Goal: Task Accomplishment & Management: Manage account settings

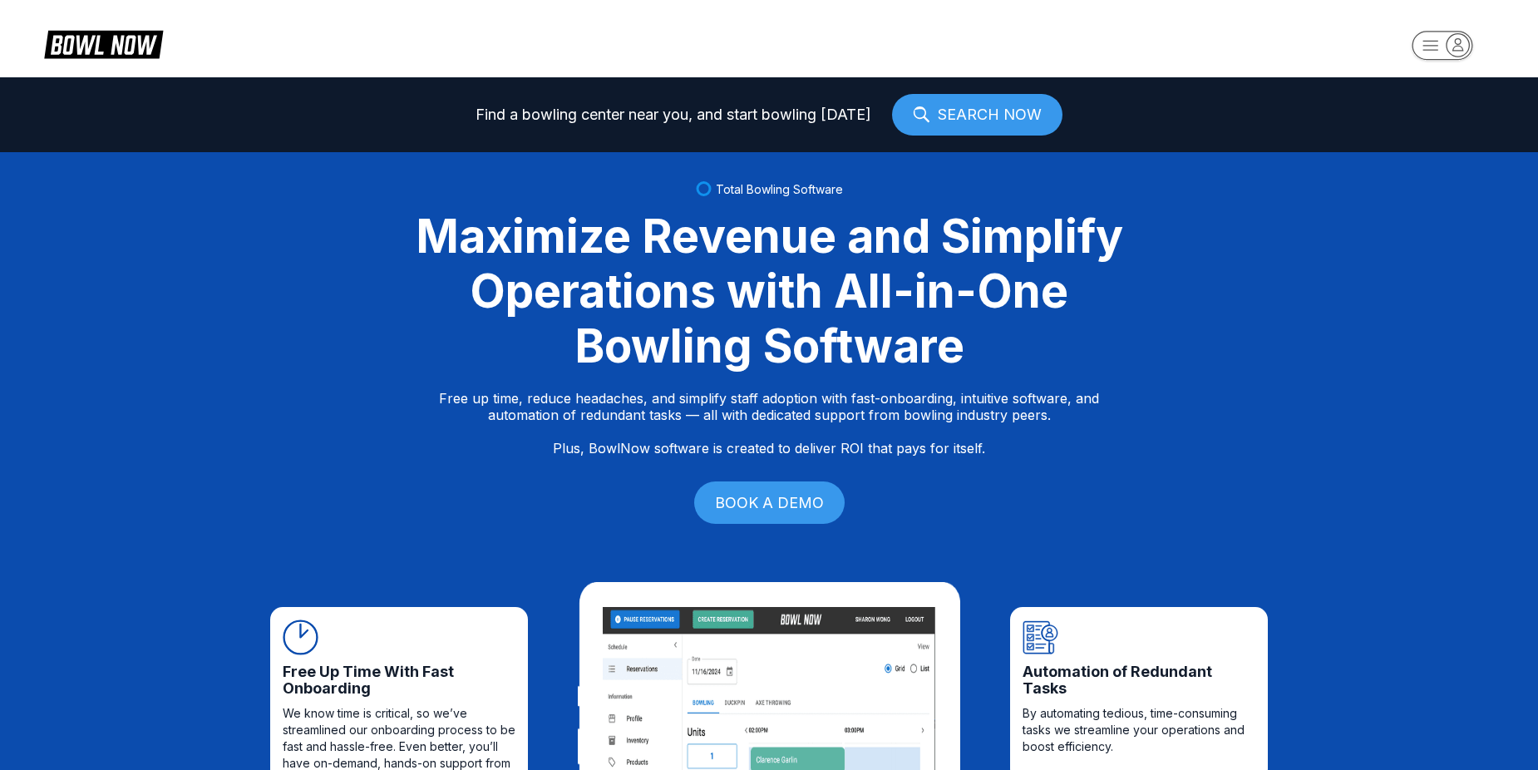
click at [1417, 46] on rect "button" at bounding box center [1442, 45] width 61 height 29
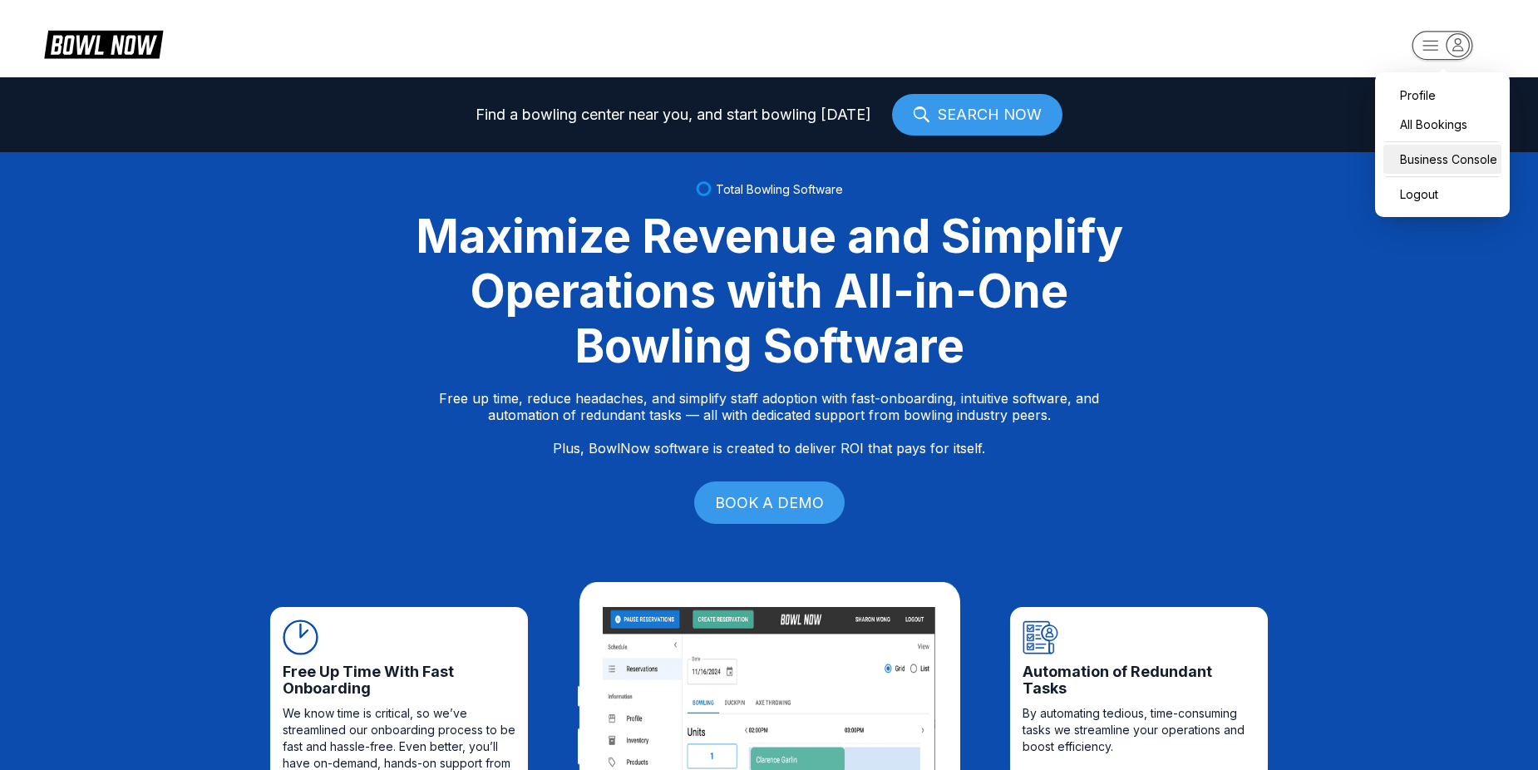
click at [1419, 159] on div "Business Console" at bounding box center [1442, 159] width 118 height 29
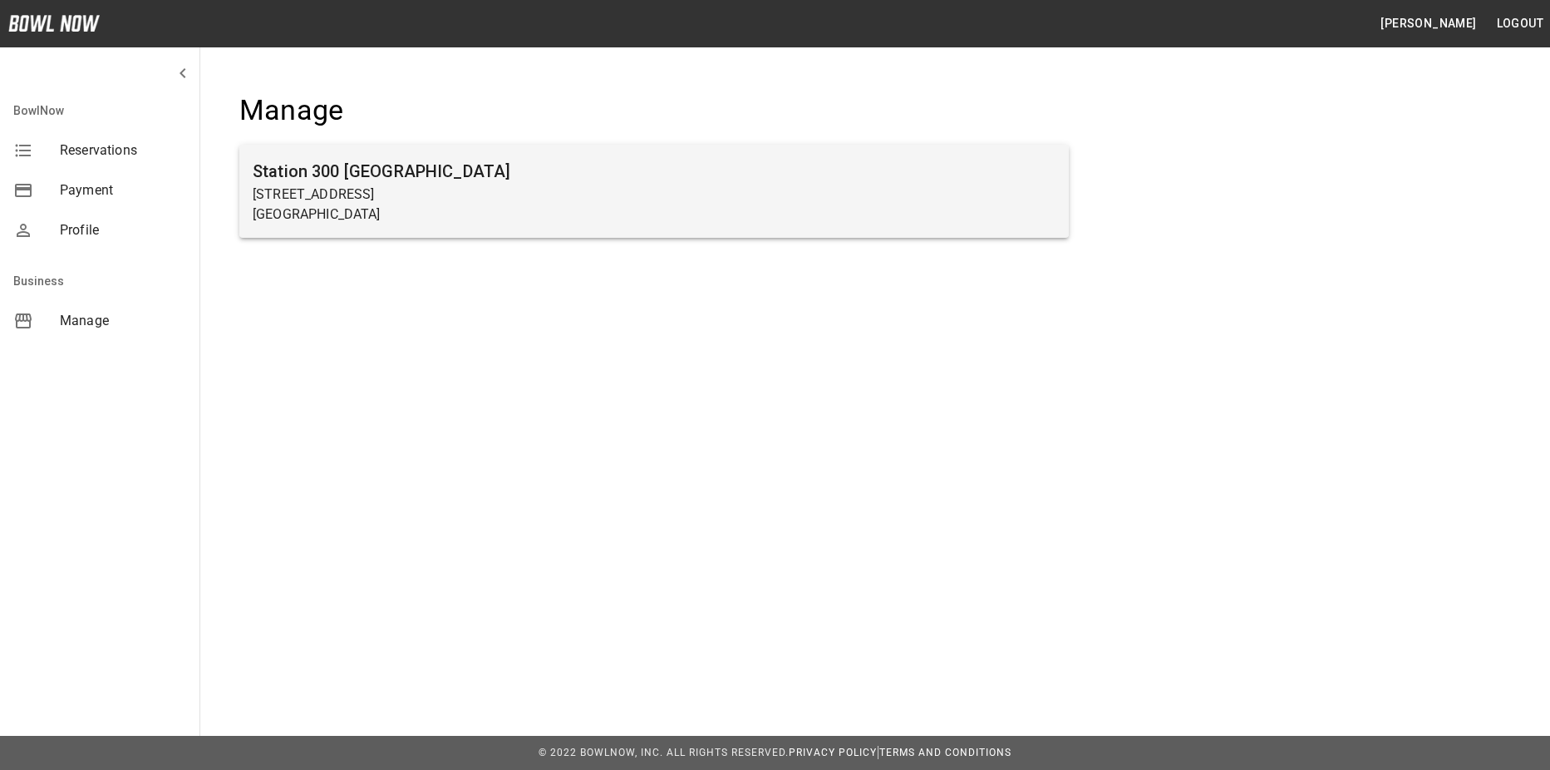
click at [897, 153] on div "Station [GEOGRAPHIC_DATA][STREET_ADDRESS]" at bounding box center [654, 191] width 830 height 93
